Goal: Navigation & Orientation: Find specific page/section

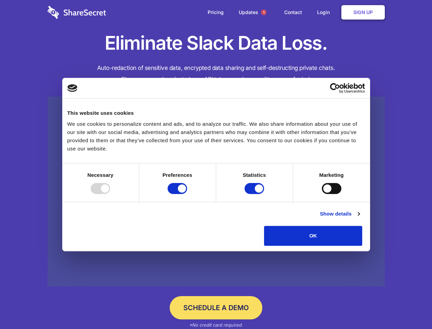
click at [110, 194] on div at bounding box center [101, 188] width 20 height 11
click at [187, 194] on input "Preferences" at bounding box center [178, 188] width 20 height 11
checkbox input "false"
click at [255, 194] on input "Statistics" at bounding box center [255, 188] width 20 height 11
checkbox input "false"
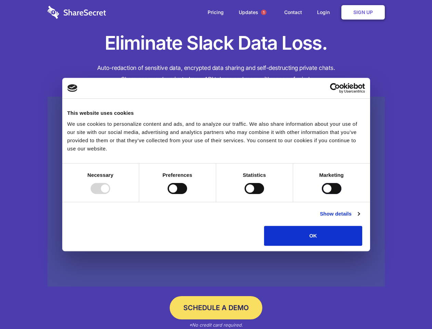
click at [322, 194] on input "Marketing" at bounding box center [332, 188] width 20 height 11
checkbox input "true"
click at [360, 218] on link "Show details" at bounding box center [340, 213] width 40 height 8
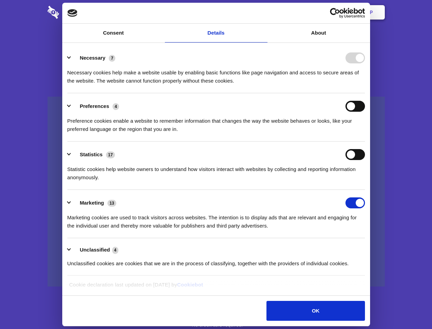
click at [365, 93] on li "Necessary 7 Necessary cookies help make a website usable by enabling basic func…" at bounding box center [216, 69] width 298 height 48
click at [264, 12] on span "1" at bounding box center [263, 12] width 5 height 5
